Goal: Task Accomplishment & Management: Manage account settings

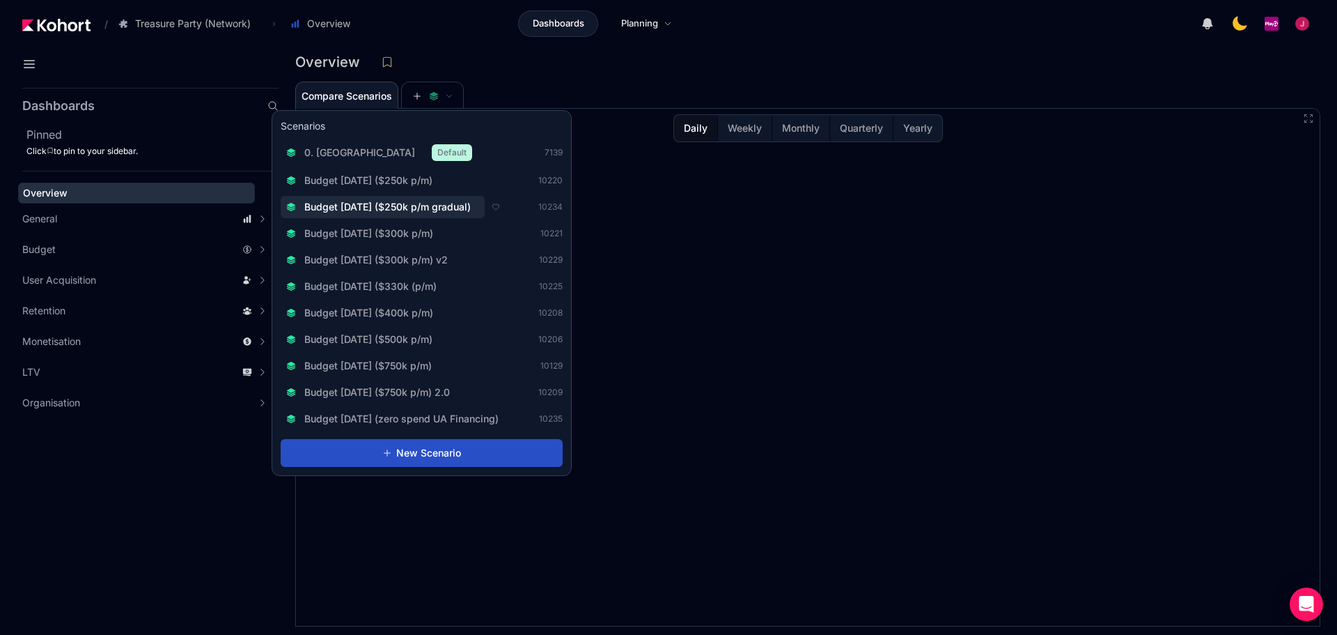
click at [453, 214] on button "Budget [DATE] ($250k p/m gradual)" at bounding box center [383, 207] width 204 height 22
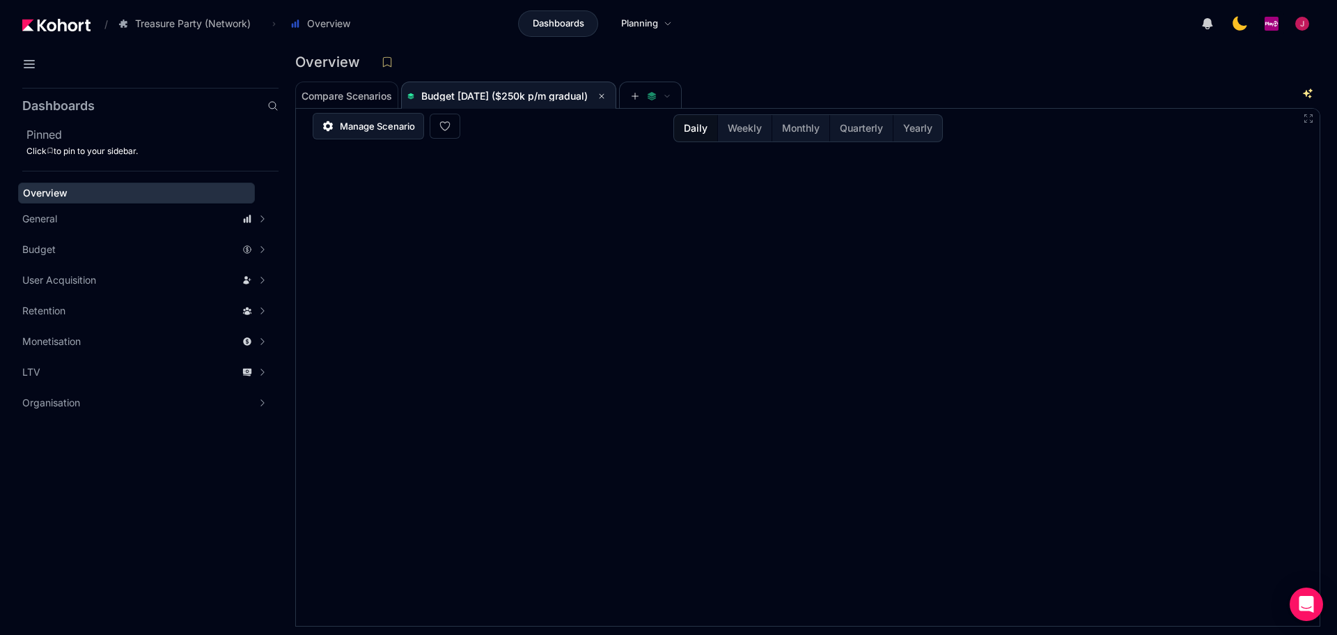
click at [383, 129] on span "Manage Scenario" at bounding box center [377, 126] width 75 height 14
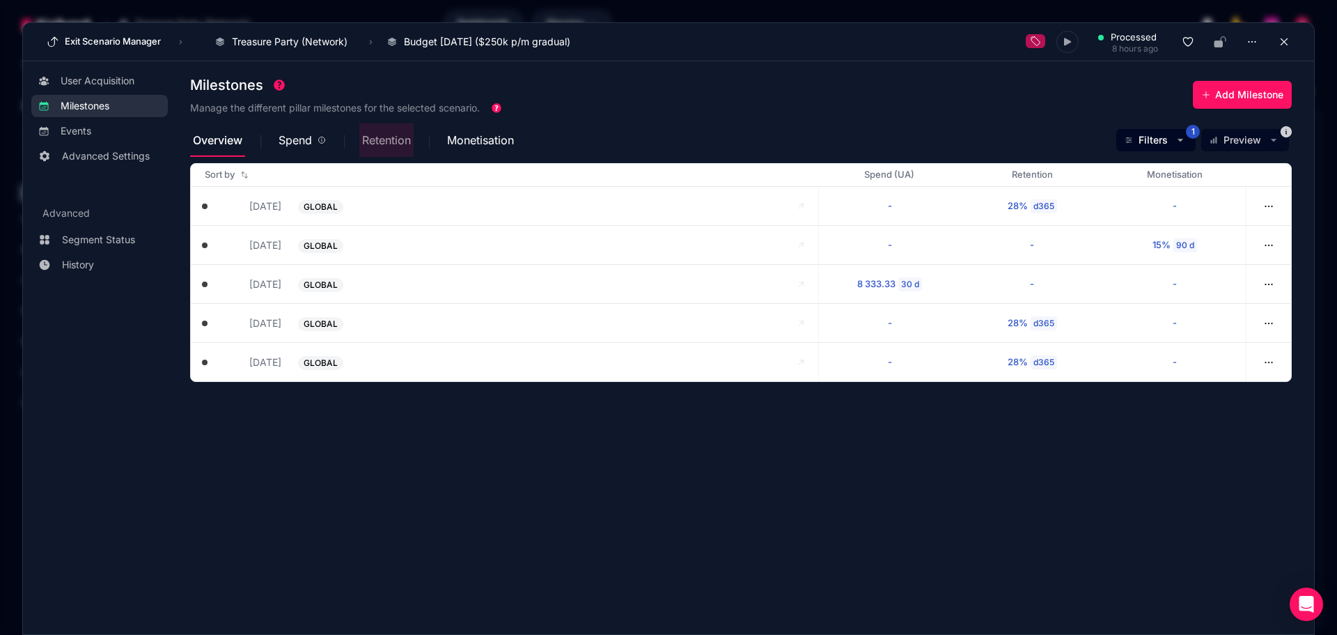
click at [384, 141] on span "Retention" at bounding box center [386, 139] width 49 height 11
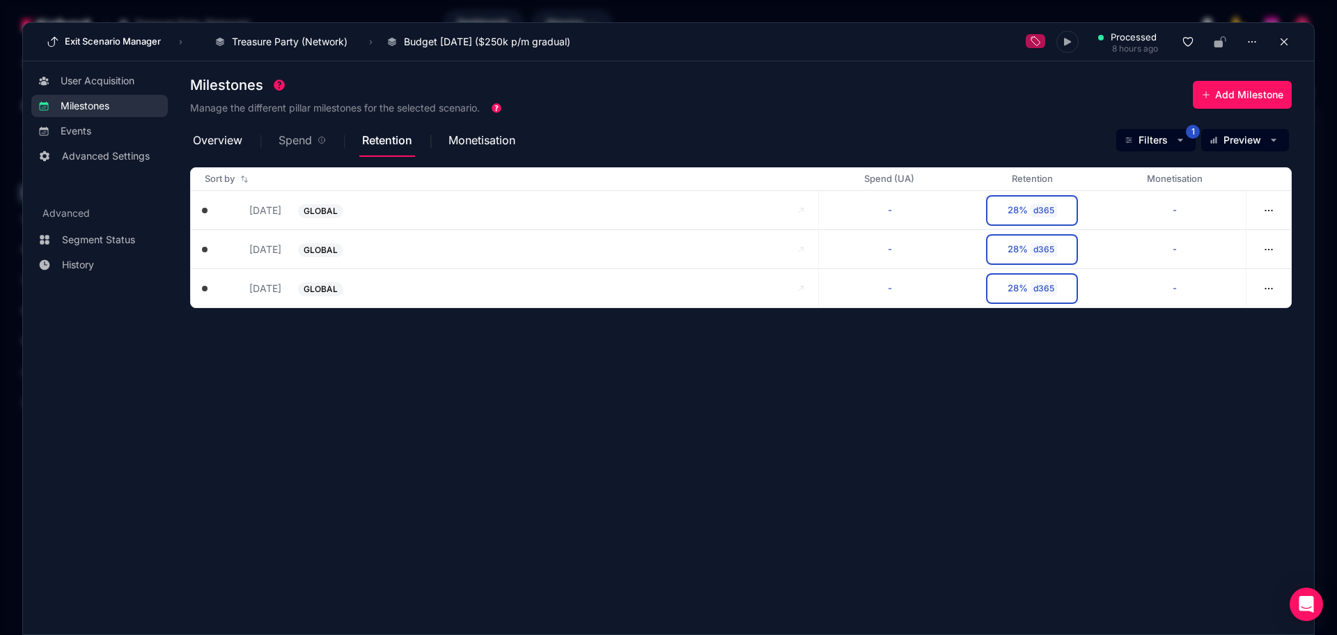
click at [301, 143] on span "Spend" at bounding box center [295, 139] width 33 height 11
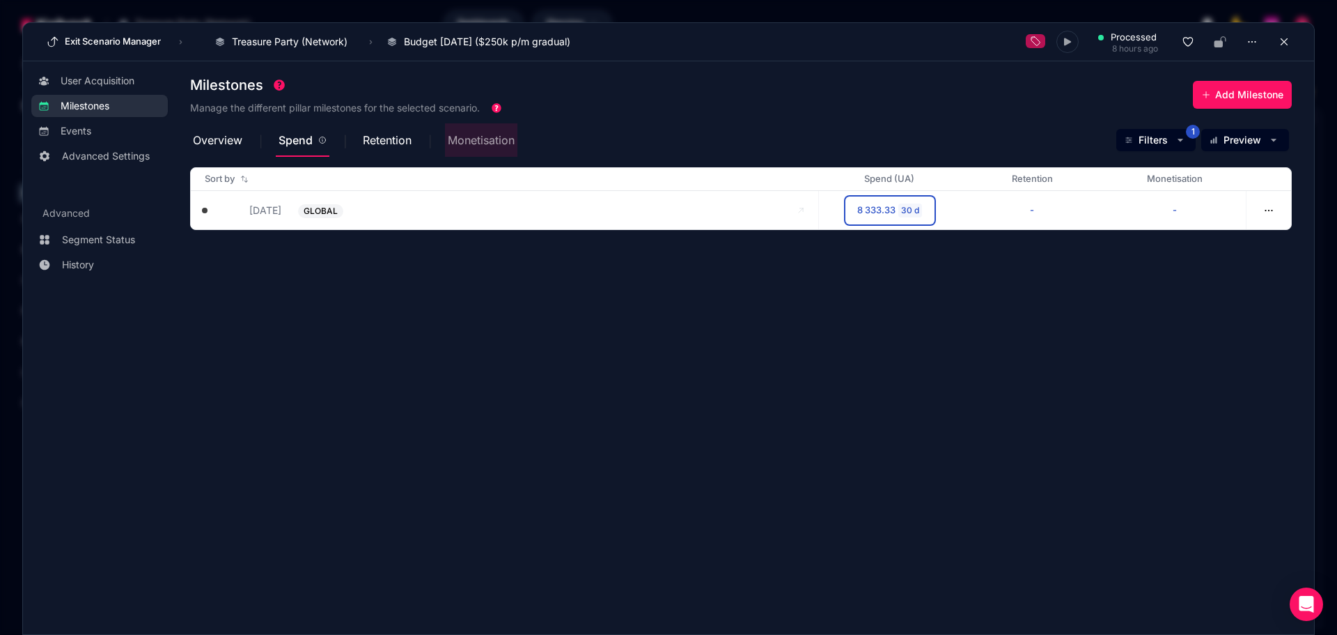
click at [492, 137] on span "Monetisation" at bounding box center [481, 139] width 67 height 11
click at [242, 145] on span "Overview" at bounding box center [217, 139] width 49 height 11
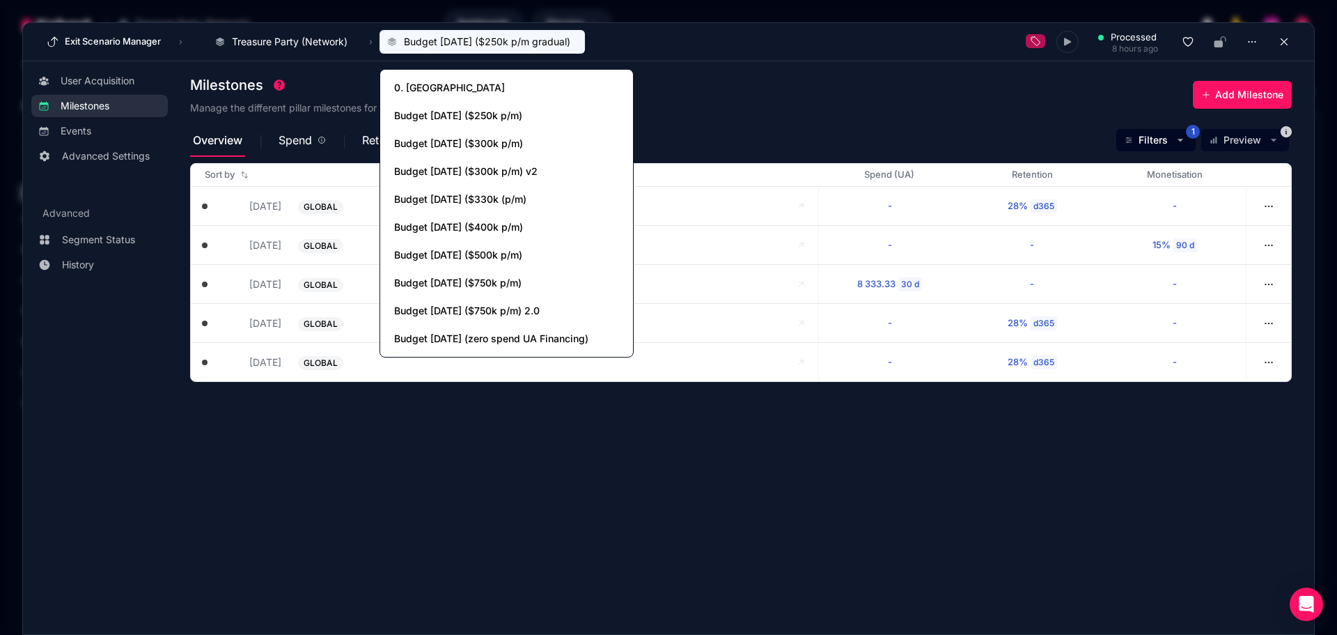
click at [479, 37] on span "Budget [DATE] ($250k p/m gradual)" at bounding box center [487, 42] width 166 height 14
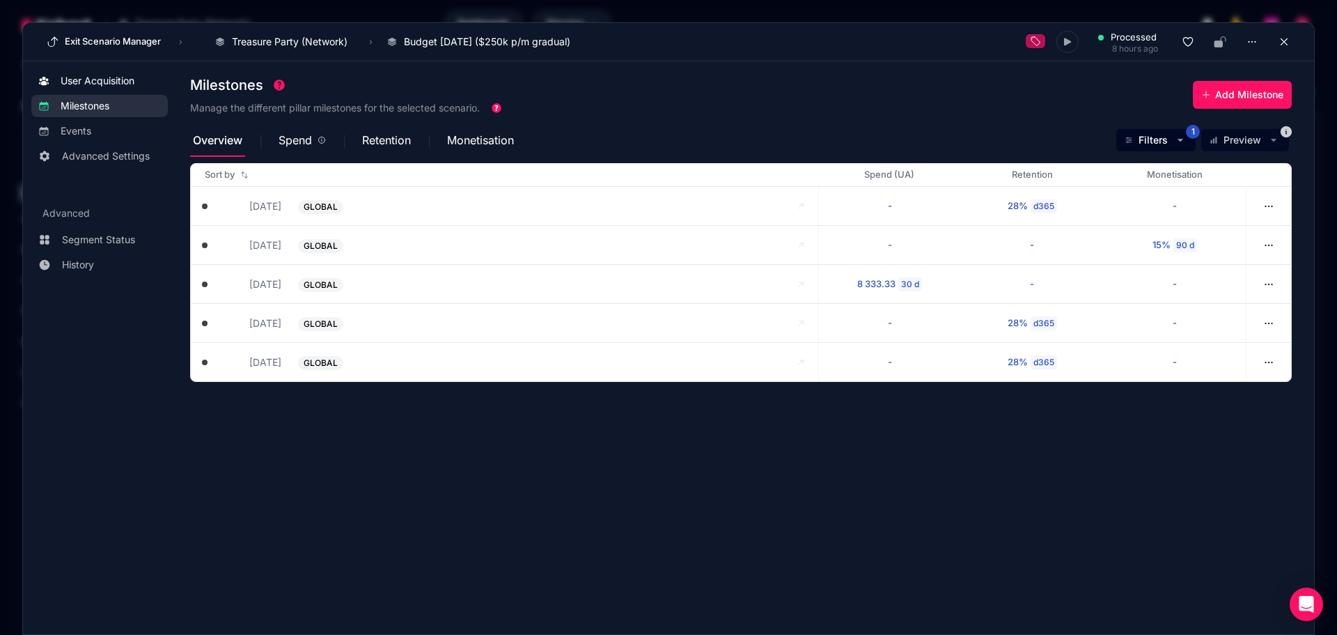
click at [105, 87] on span "User Acquisition" at bounding box center [98, 81] width 74 height 14
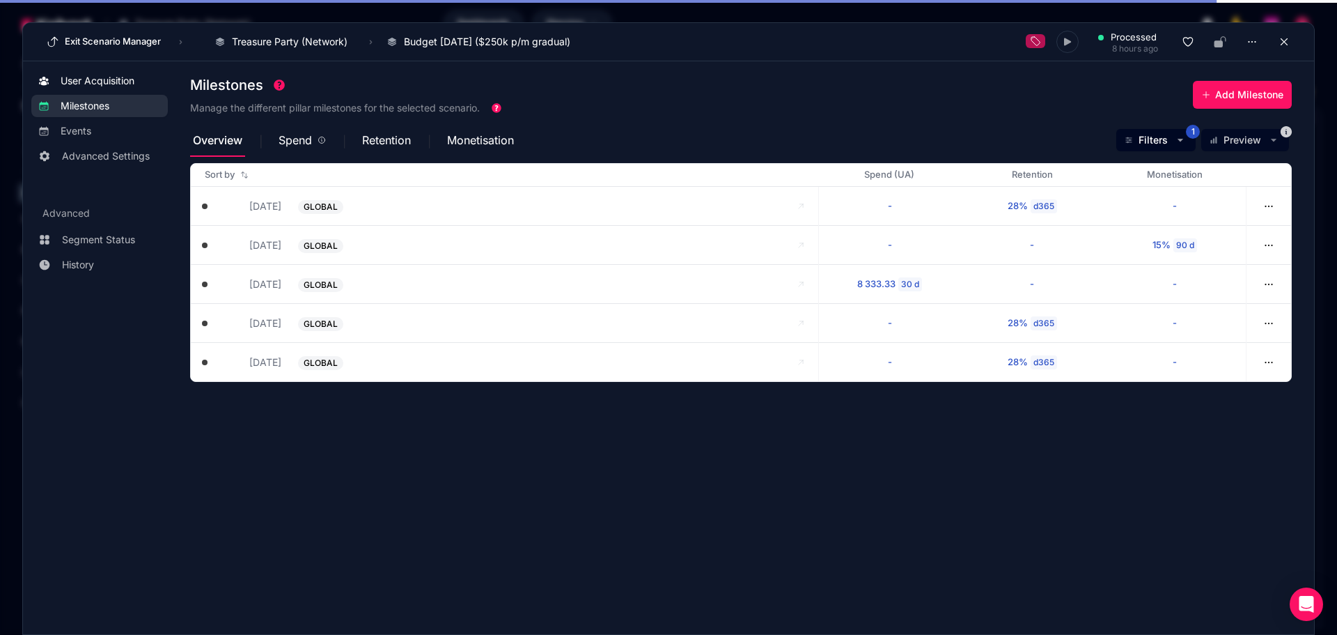
click at [118, 75] on span "User Acquisition" at bounding box center [98, 81] width 74 height 14
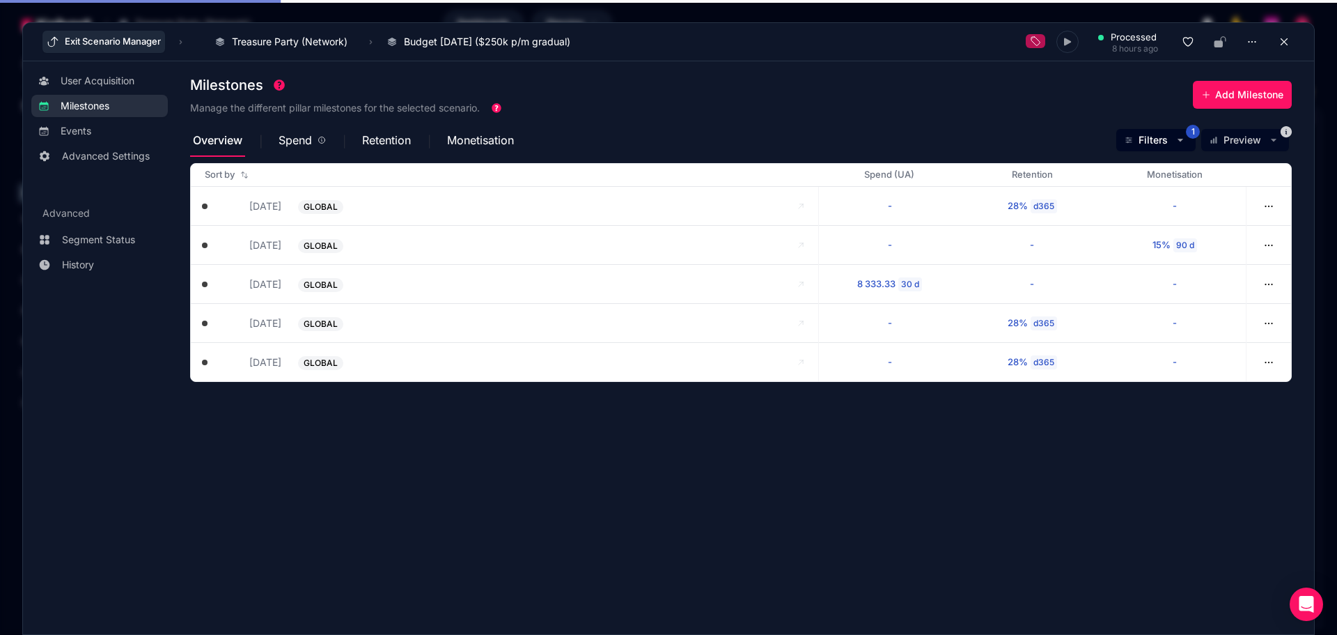
click at [78, 41] on button "Exit Scenario Manager" at bounding box center [103, 42] width 123 height 22
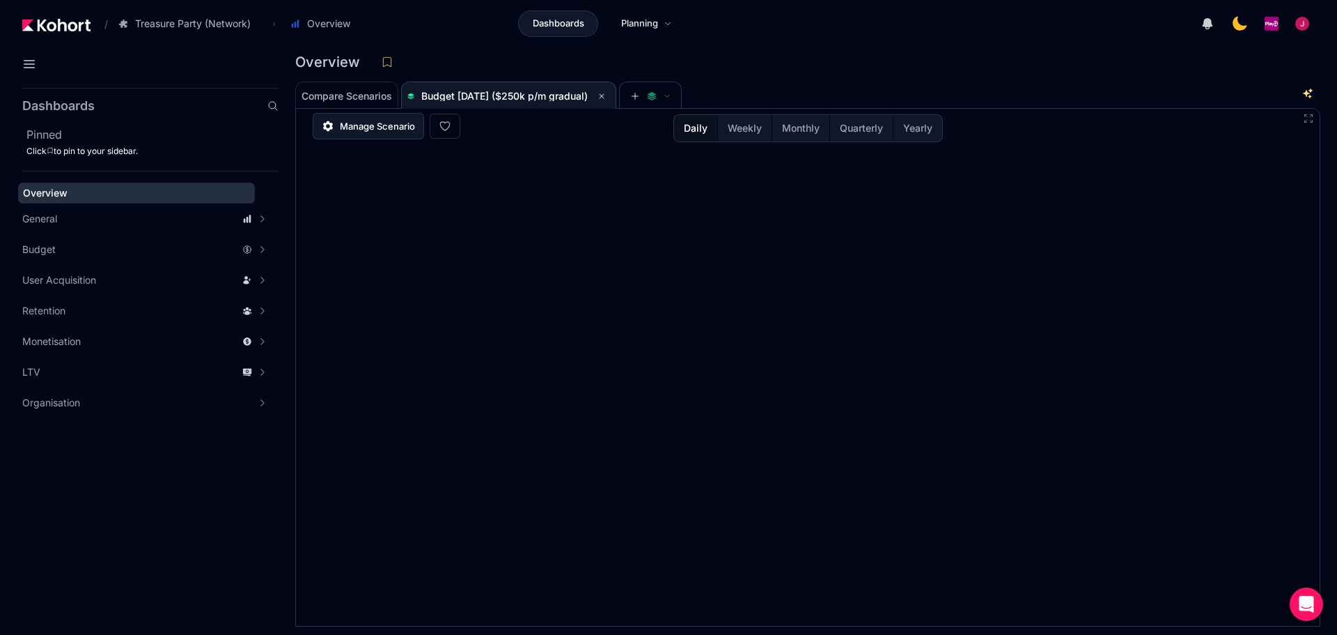
click at [380, 128] on span "Manage Scenario" at bounding box center [377, 126] width 75 height 14
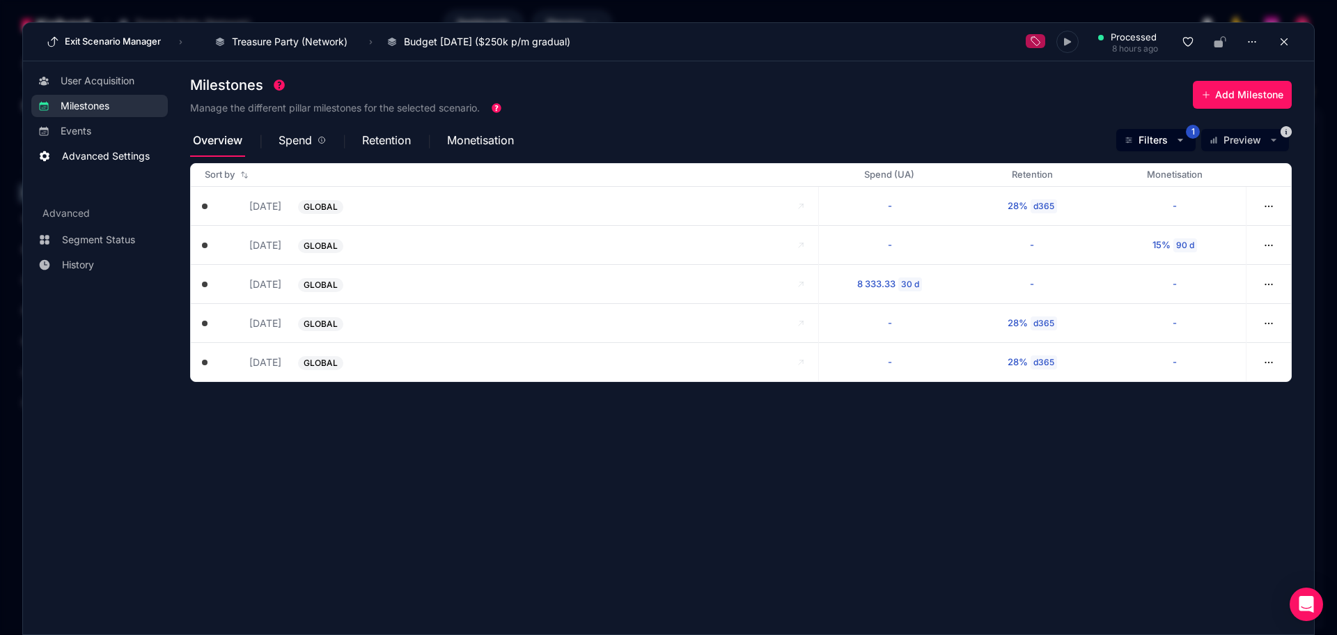
click at [106, 156] on span "Advanced Settings" at bounding box center [106, 156] width 88 height 14
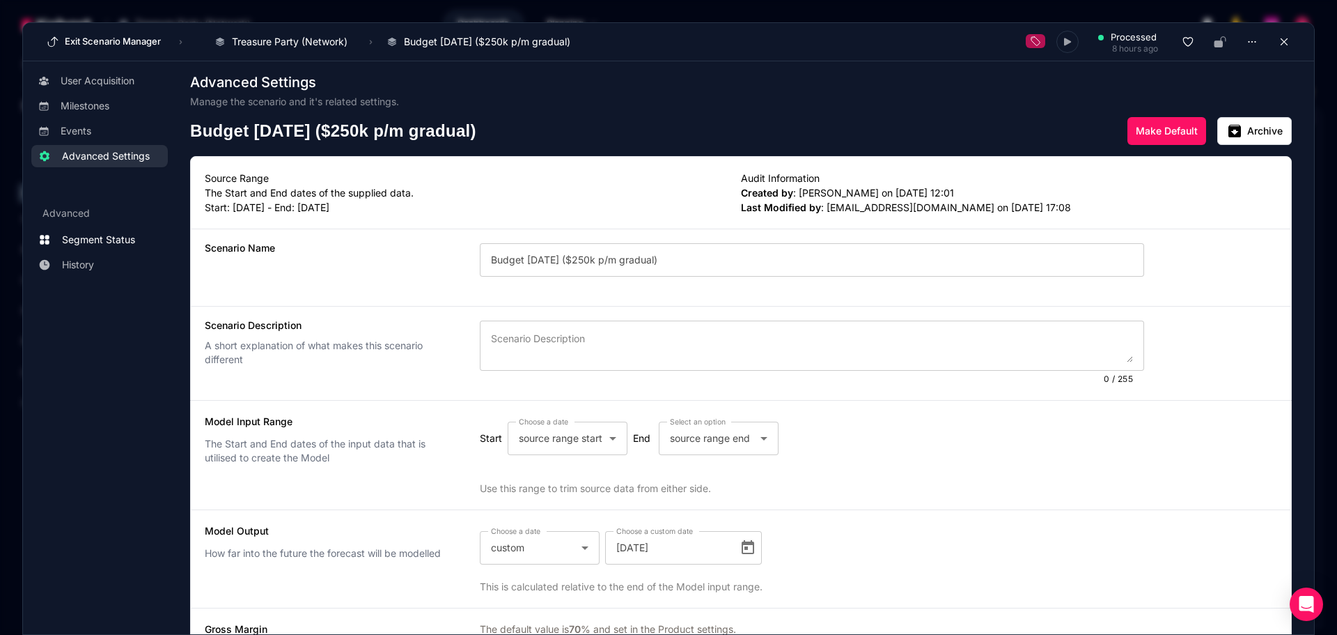
click at [106, 238] on span "Segment Status" at bounding box center [98, 240] width 73 height 14
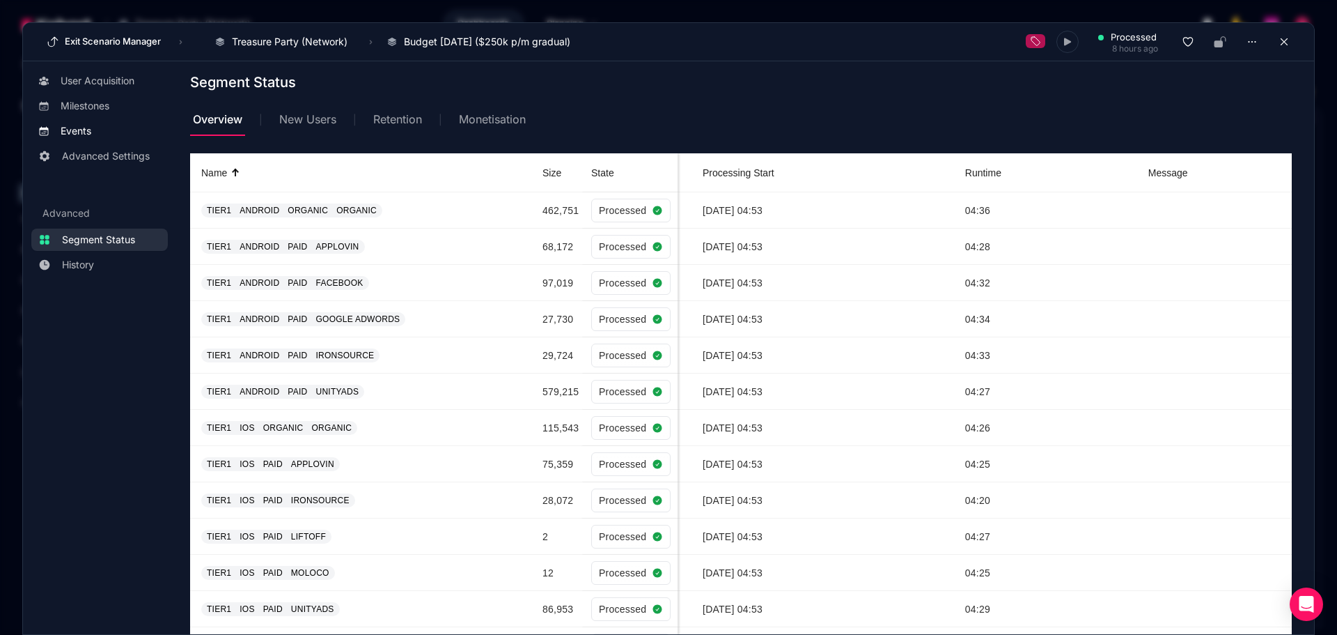
click at [92, 127] on span "Events" at bounding box center [111, 131] width 100 height 14
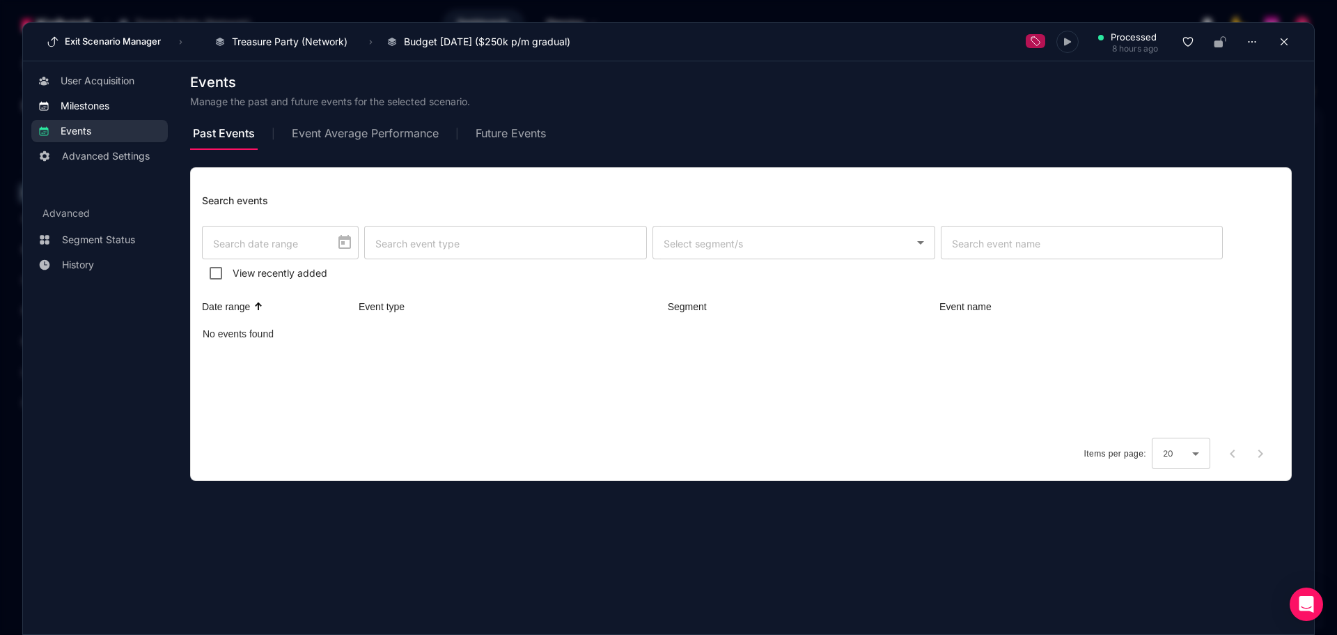
click at [94, 105] on span "Milestones" at bounding box center [85, 106] width 49 height 14
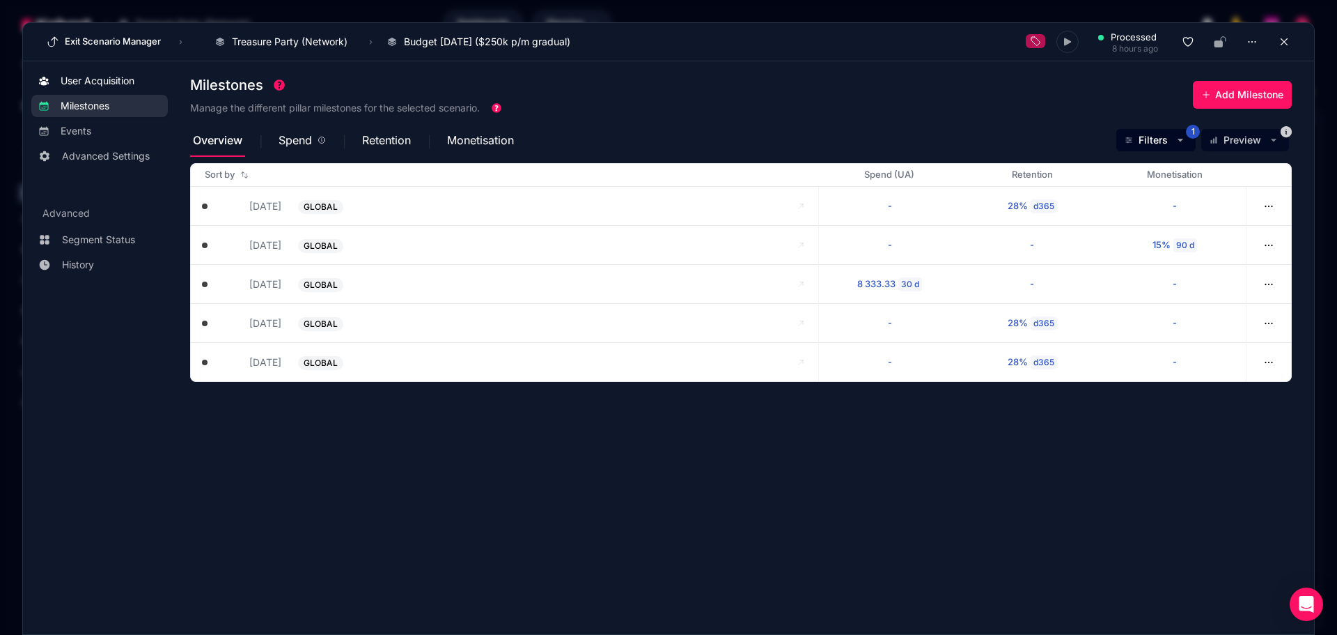
click at [109, 86] on span "User Acquisition" at bounding box center [98, 81] width 74 height 14
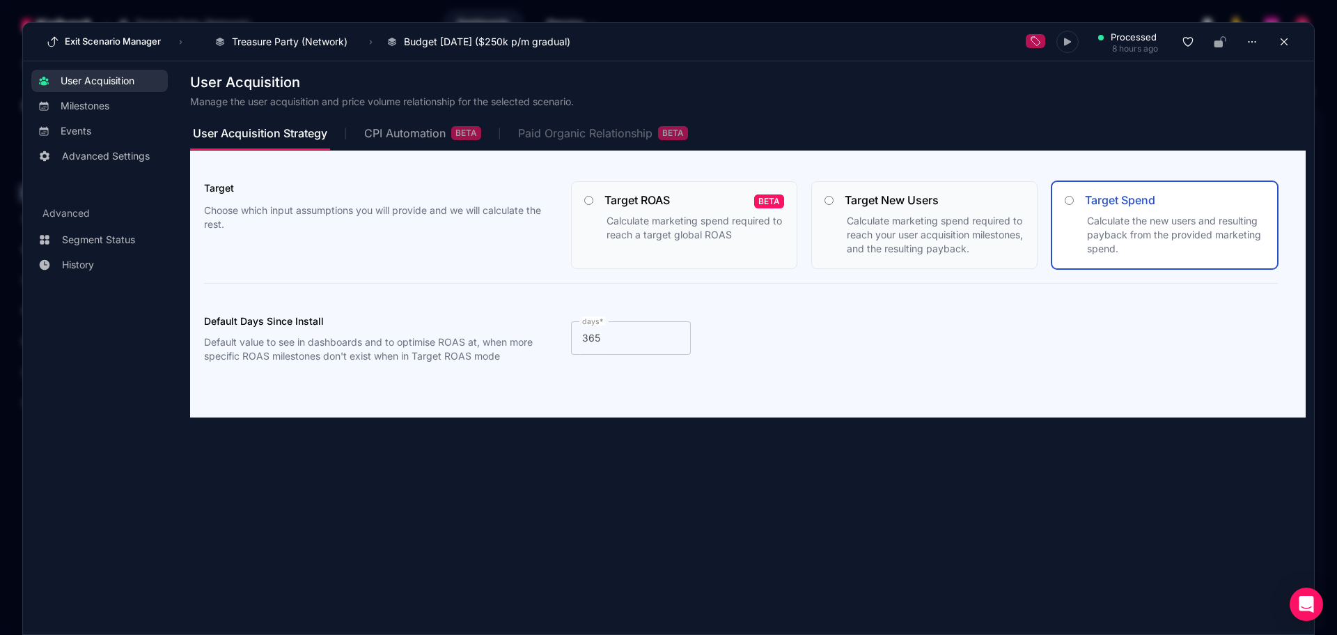
click at [584, 129] on div "Paid Organic Relationship BETA" at bounding box center [603, 133] width 170 height 14
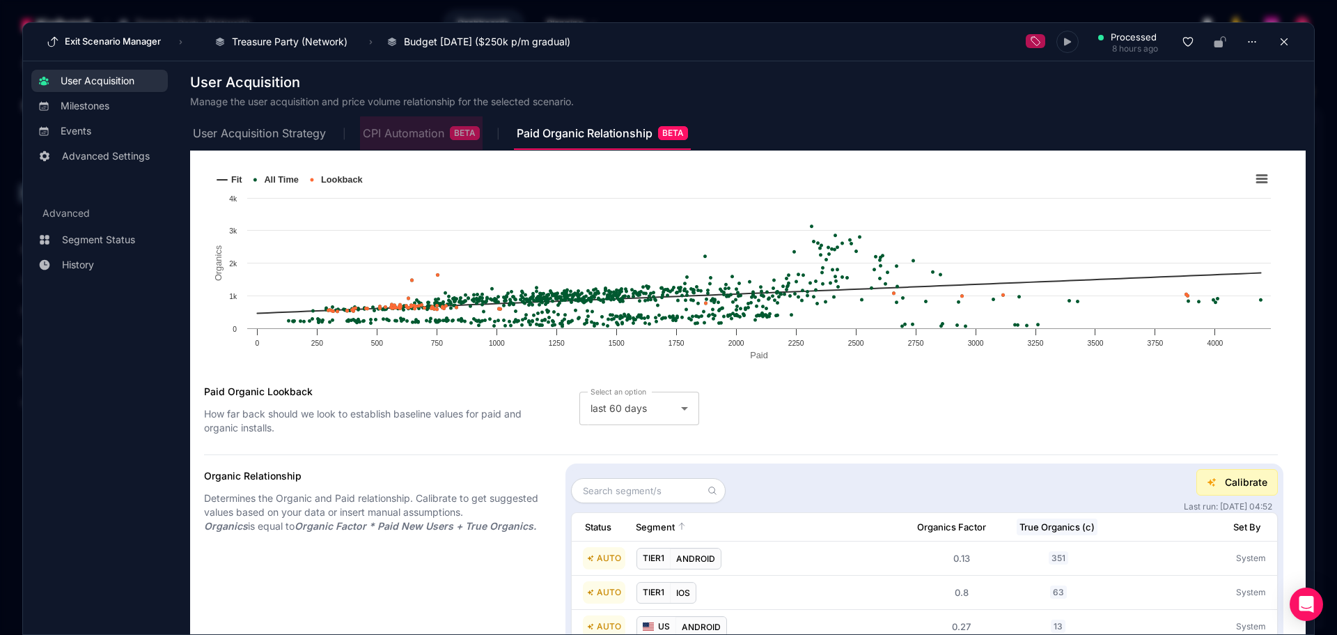
click at [427, 139] on div "CPI Automation BETA" at bounding box center [421, 133] width 117 height 14
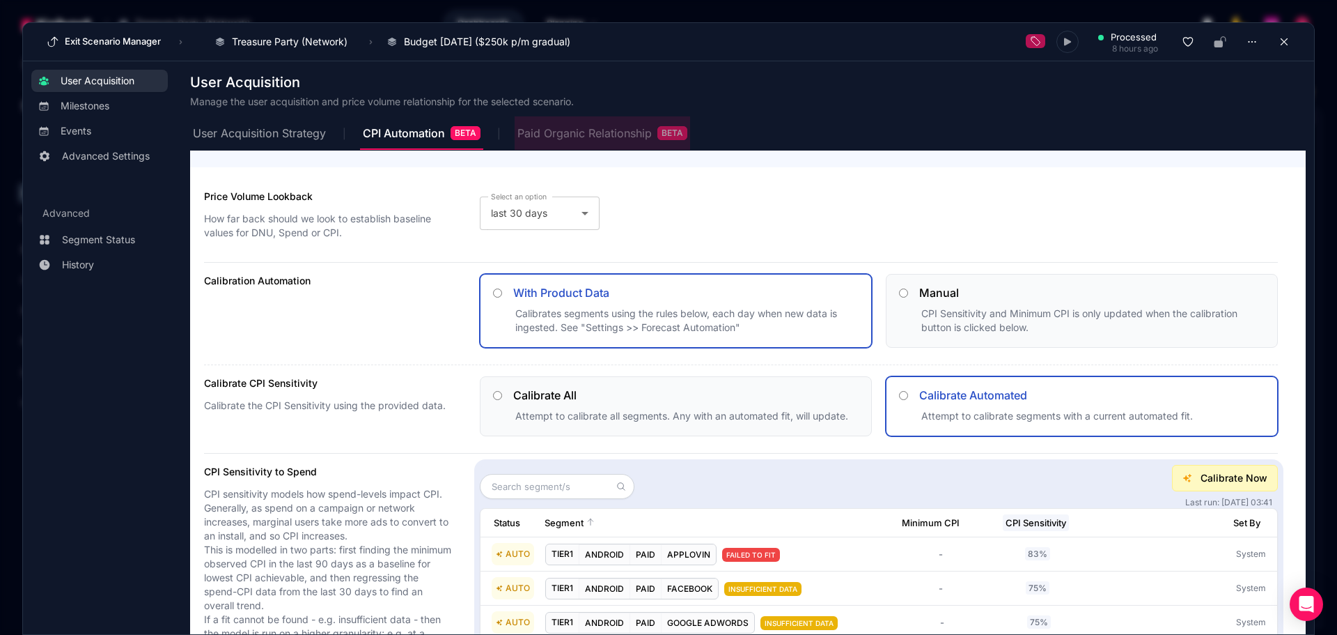
click at [626, 138] on div "Paid Organic Relationship BETA" at bounding box center [603, 133] width 170 height 14
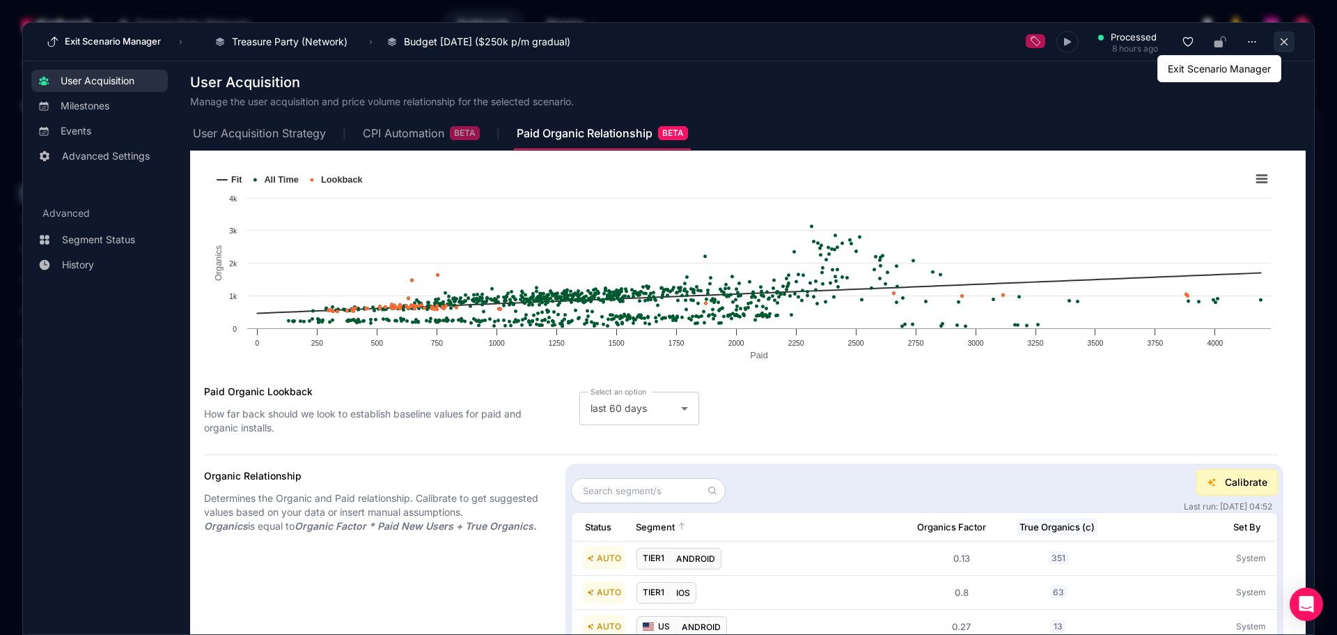
click at [1279, 39] on icon at bounding box center [1284, 42] width 13 height 13
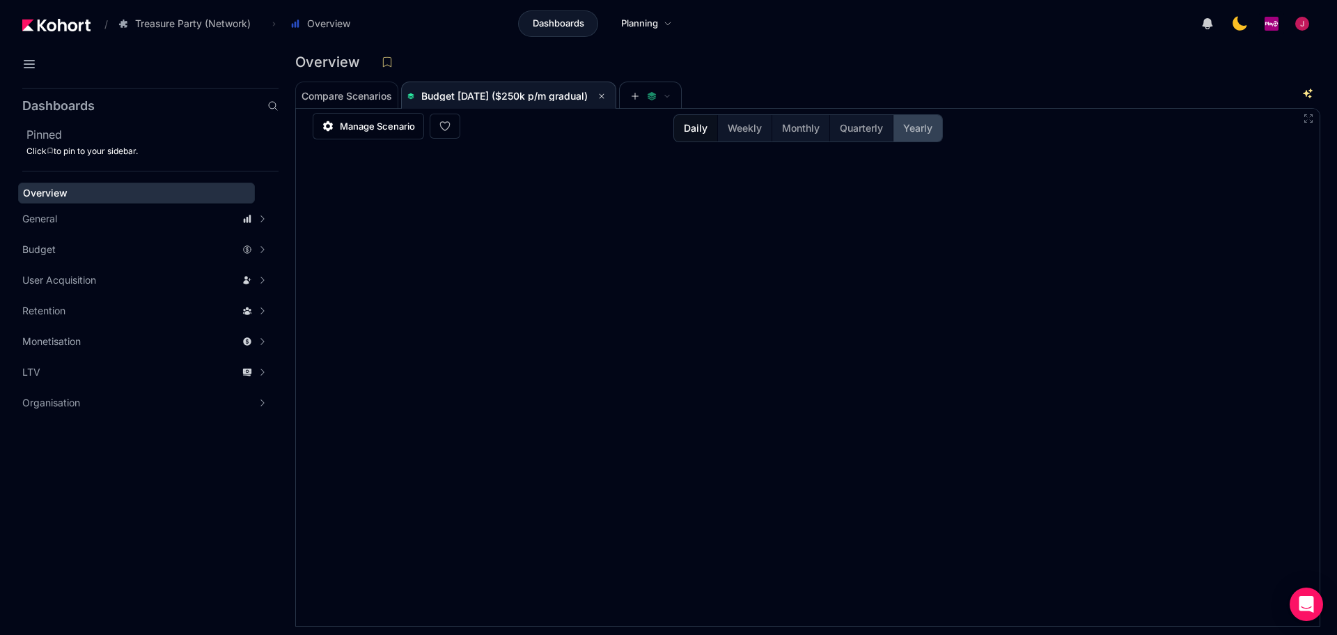
click at [912, 127] on span "Yearly" at bounding box center [917, 128] width 29 height 14
click at [114, 194] on div "Overview" at bounding box center [136, 193] width 227 height 14
click at [606, 98] on icon at bounding box center [602, 96] width 8 height 8
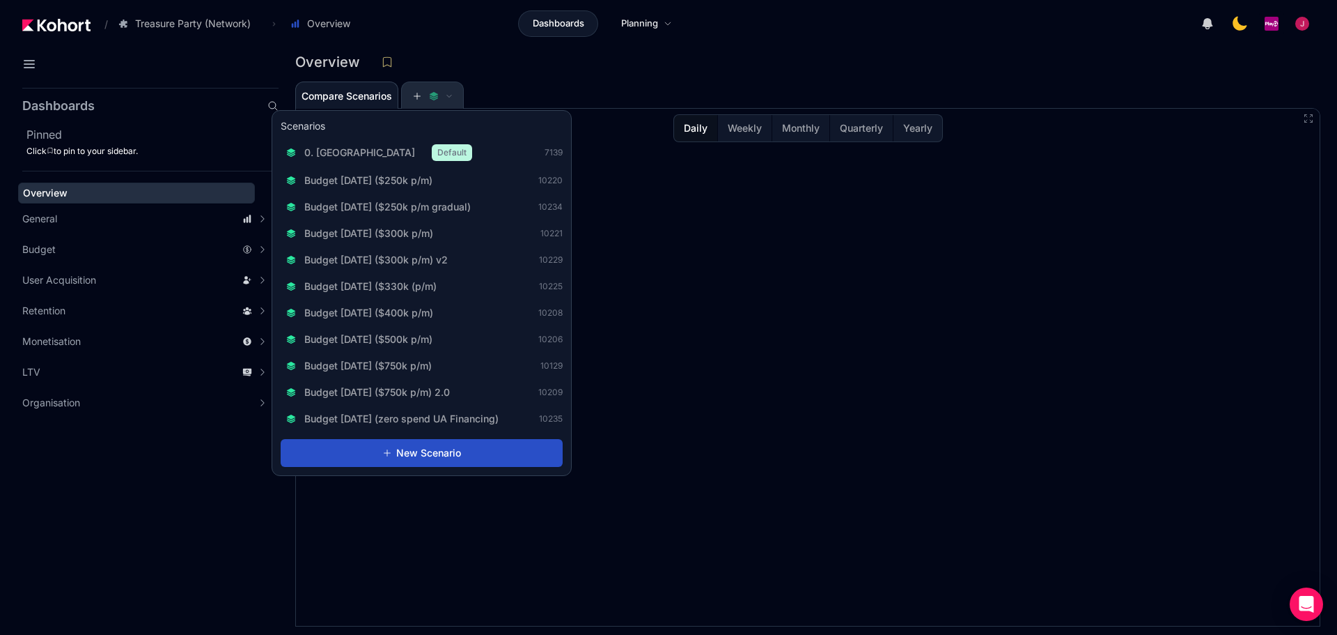
click at [431, 103] on button at bounding box center [433, 96] width 42 height 28
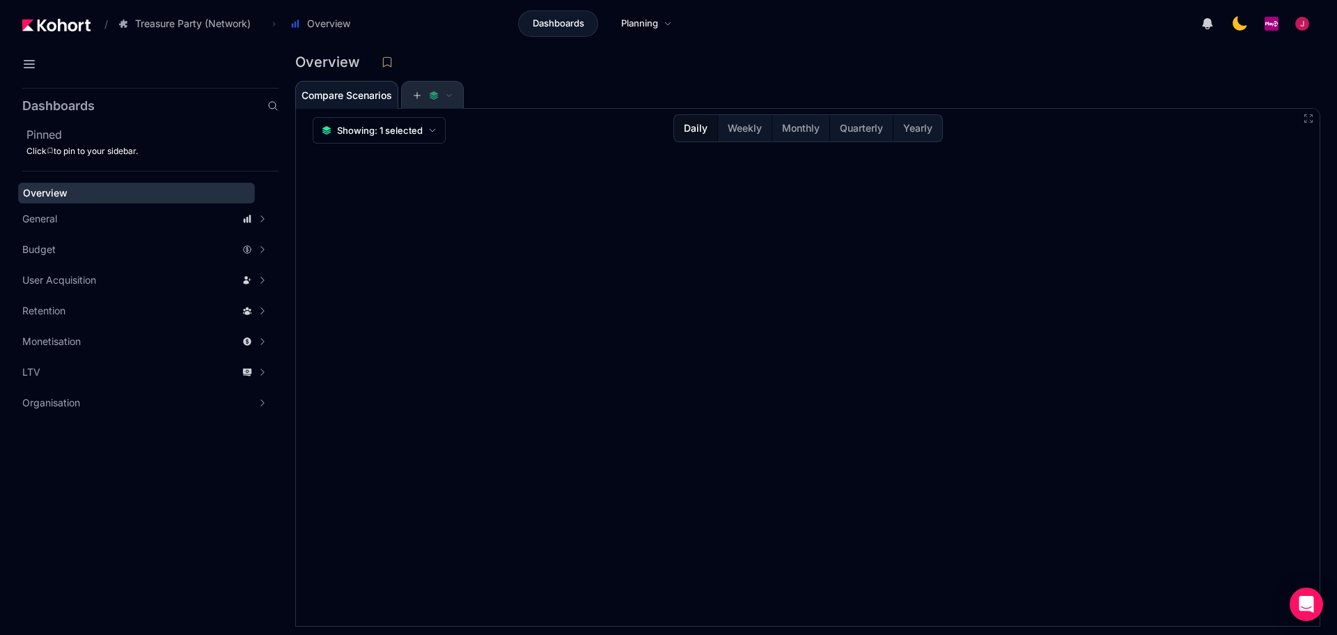
click at [437, 95] on icon at bounding box center [434, 96] width 10 height 10
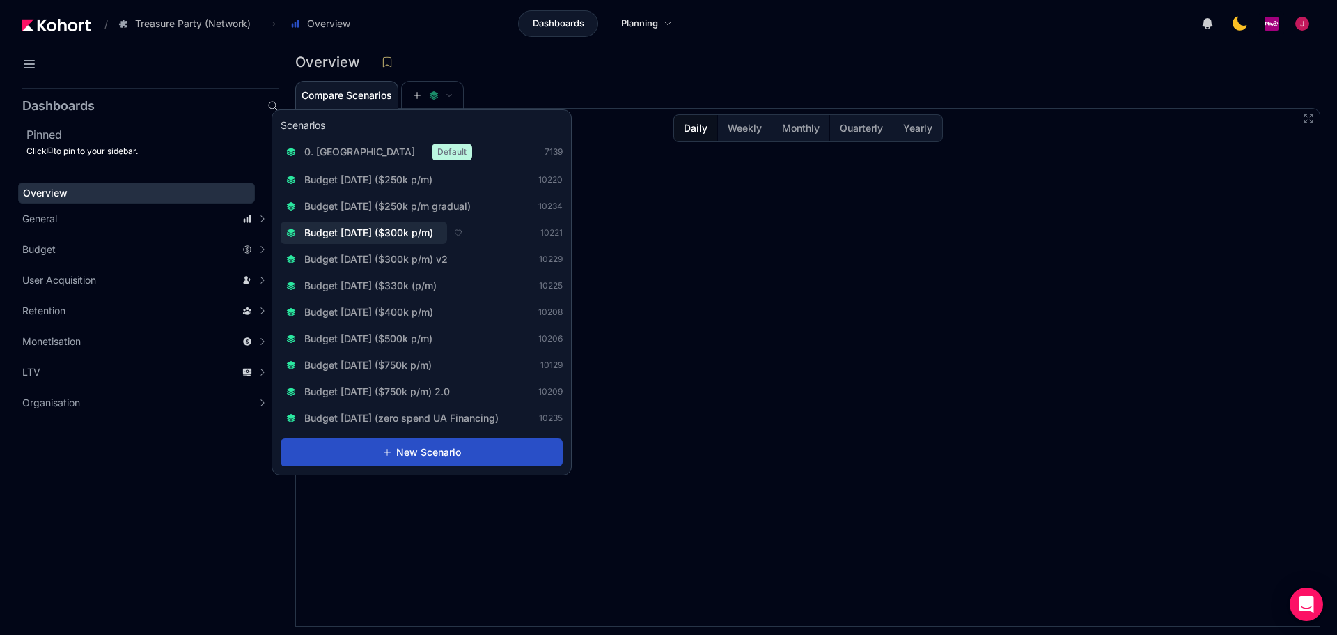
click at [440, 208] on span "Budget [DATE] ($250k p/m gradual)" at bounding box center [387, 206] width 166 height 14
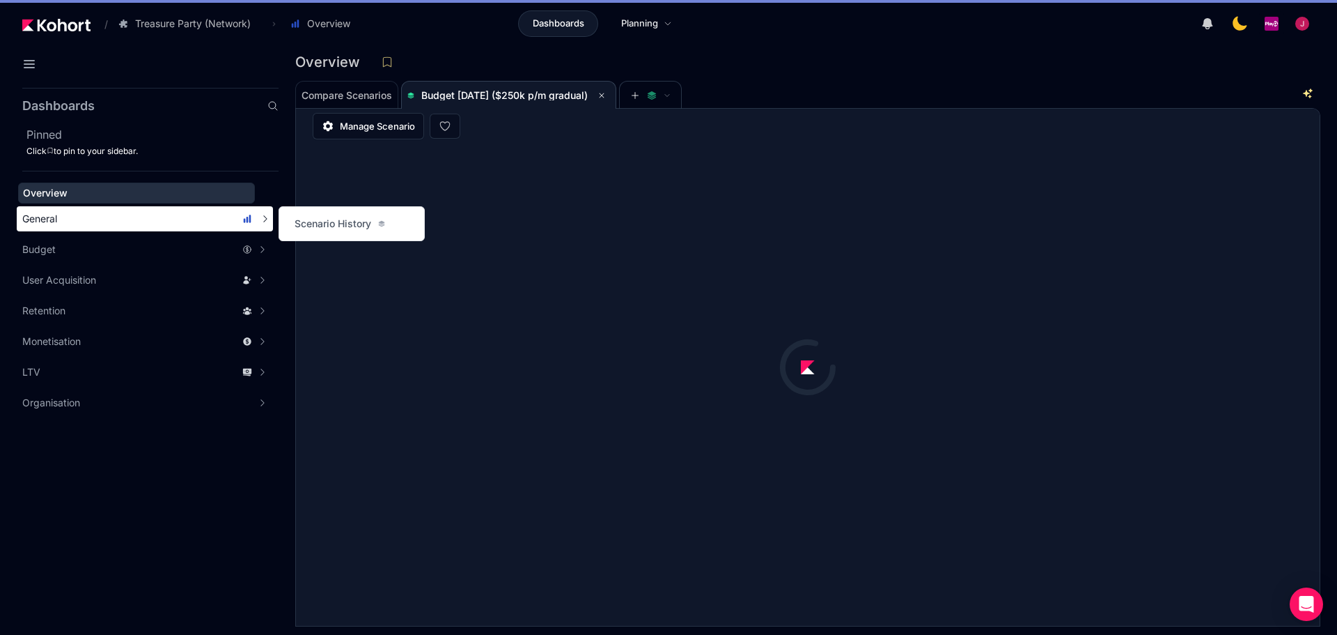
scroll to position [1, 0]
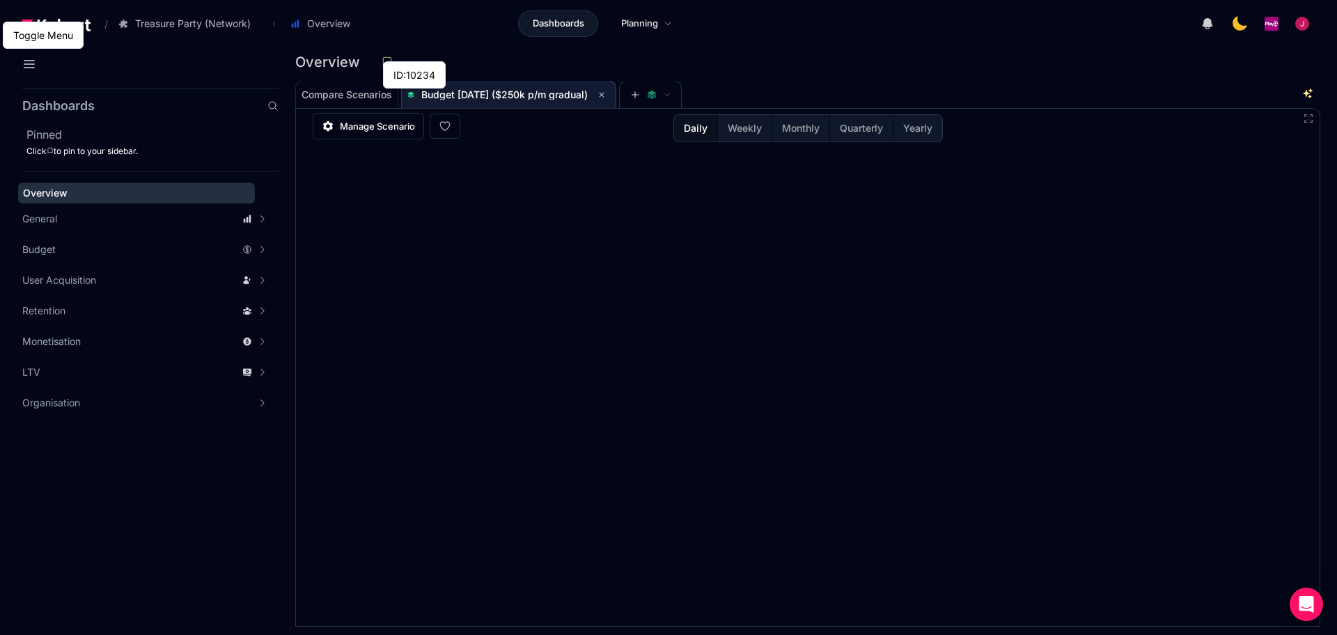
click at [544, 91] on span "Budget [DATE] ($250k p/m gradual)" at bounding box center [504, 94] width 166 height 12
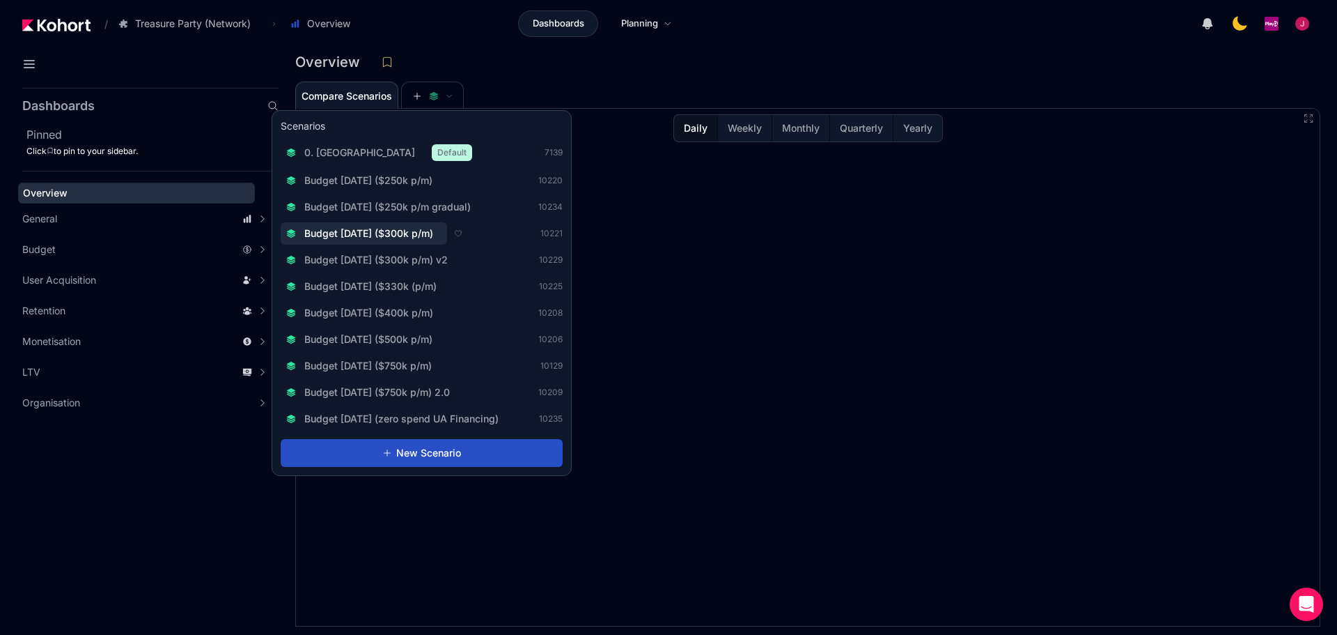
click at [448, 209] on span "Budget [DATE] ($250k p/m gradual)" at bounding box center [387, 207] width 166 height 14
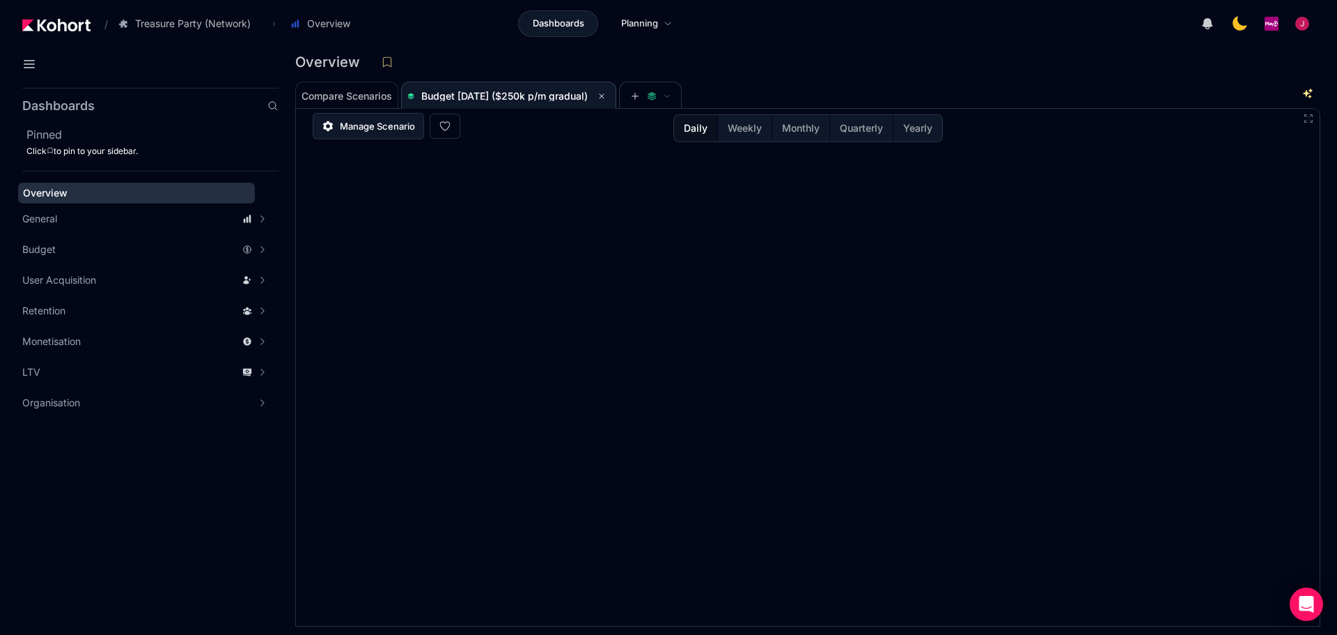
click at [375, 123] on span "Manage Scenario" at bounding box center [377, 126] width 75 height 14
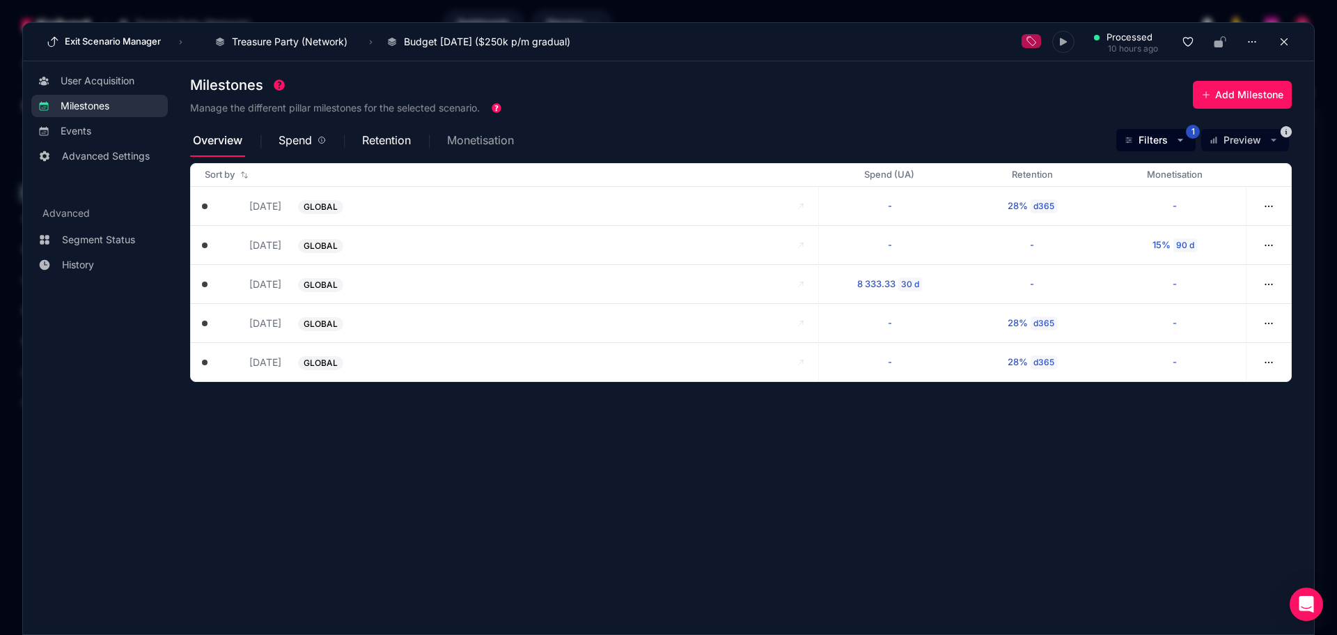
click at [487, 148] on span "Monetisation" at bounding box center [480, 139] width 67 height 33
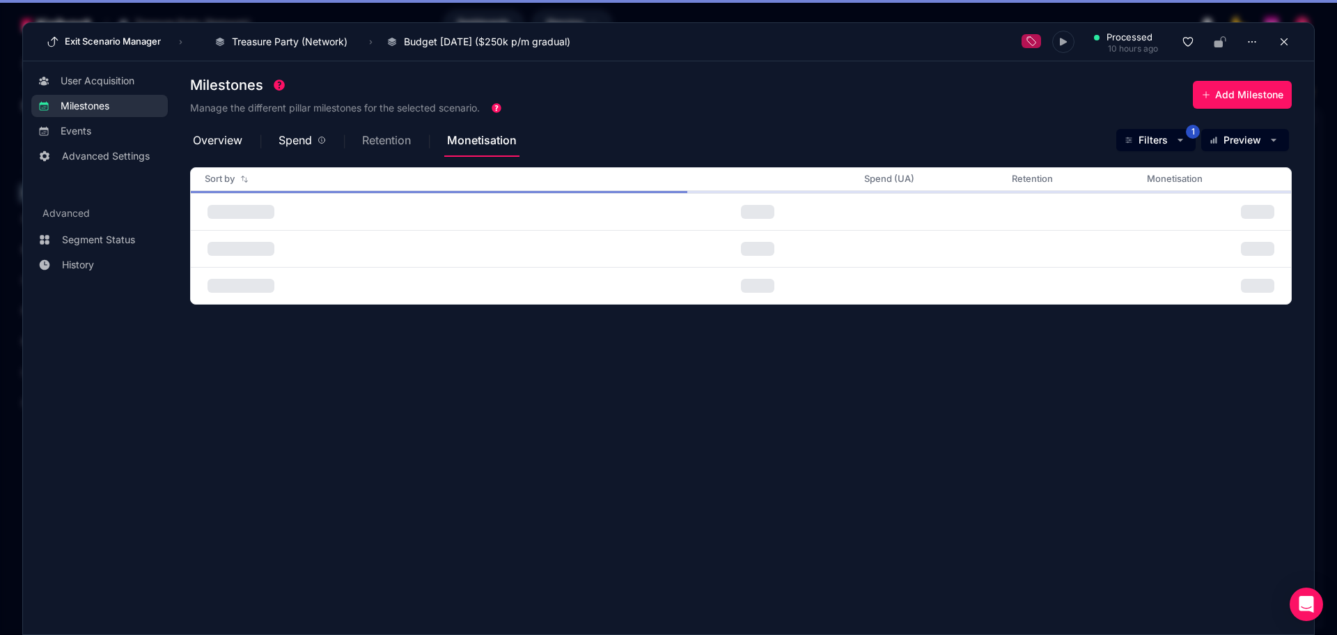
click at [393, 137] on span "Retention" at bounding box center [386, 139] width 49 height 11
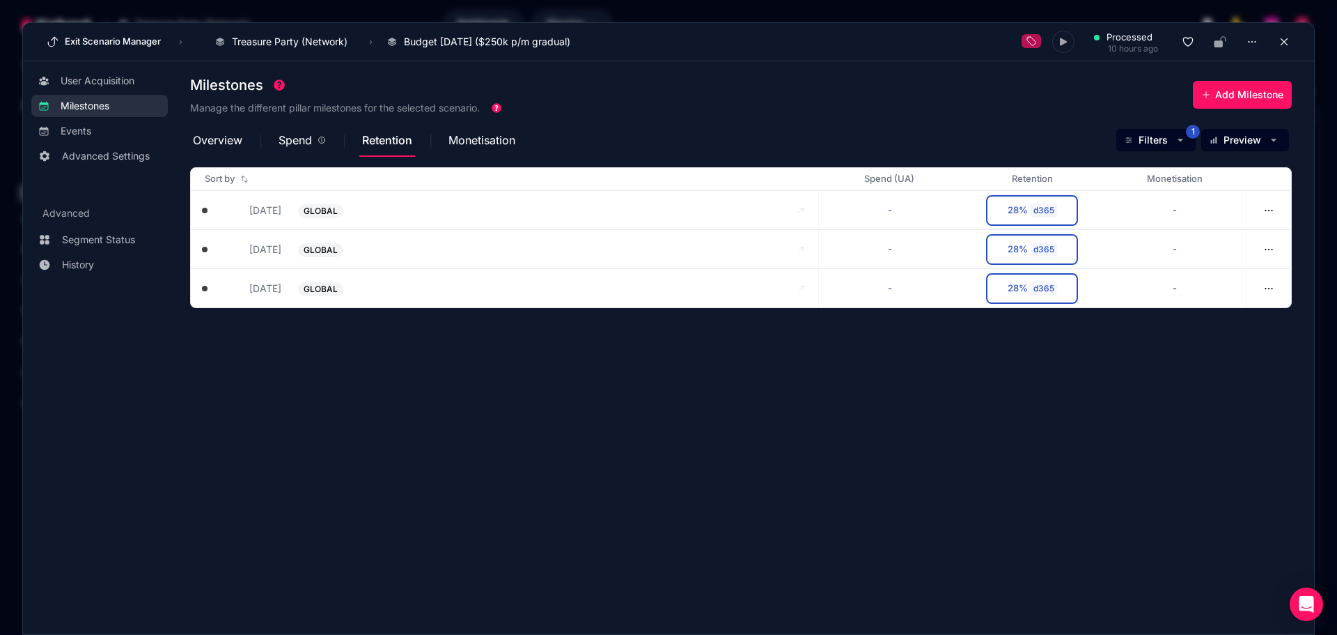
drag, startPoint x: 548, startPoint y: 398, endPoint x: 480, endPoint y: 373, distance: 73.0
click at [548, 398] on section "Milestones Manage the different pillar milestones for the selected scenario. Ad…" at bounding box center [752, 341] width 1124 height 542
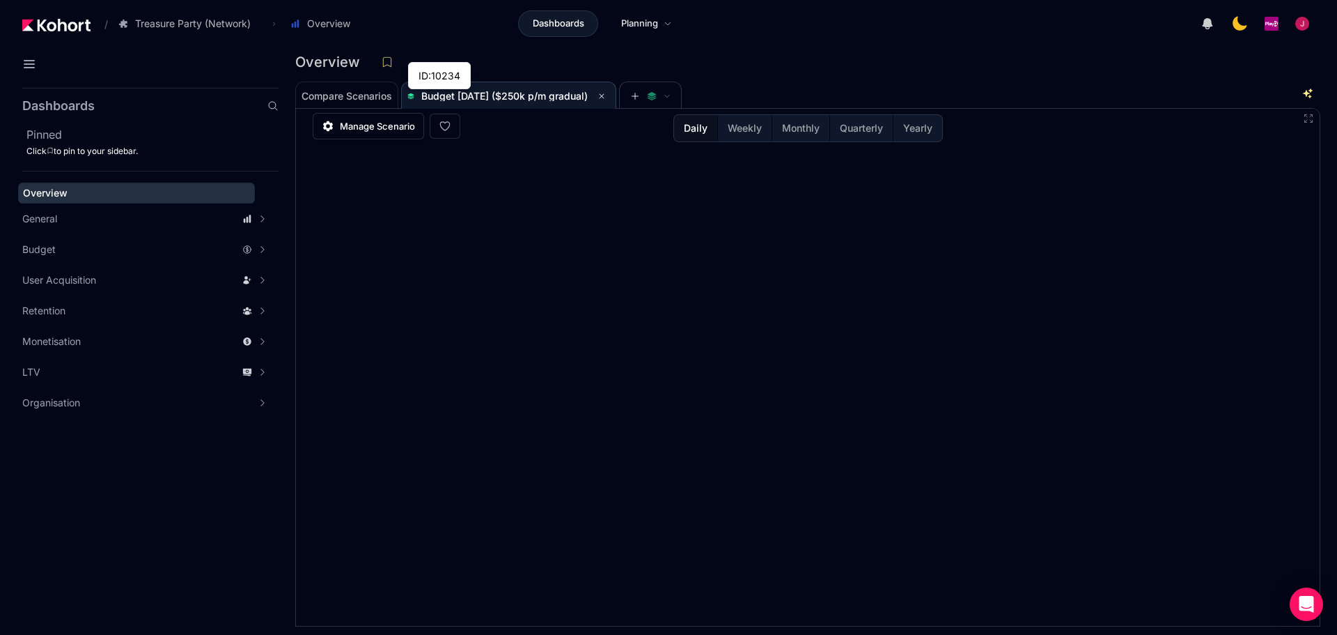
scroll to position [1, 0]
